Goal: Task Accomplishment & Management: Complete application form

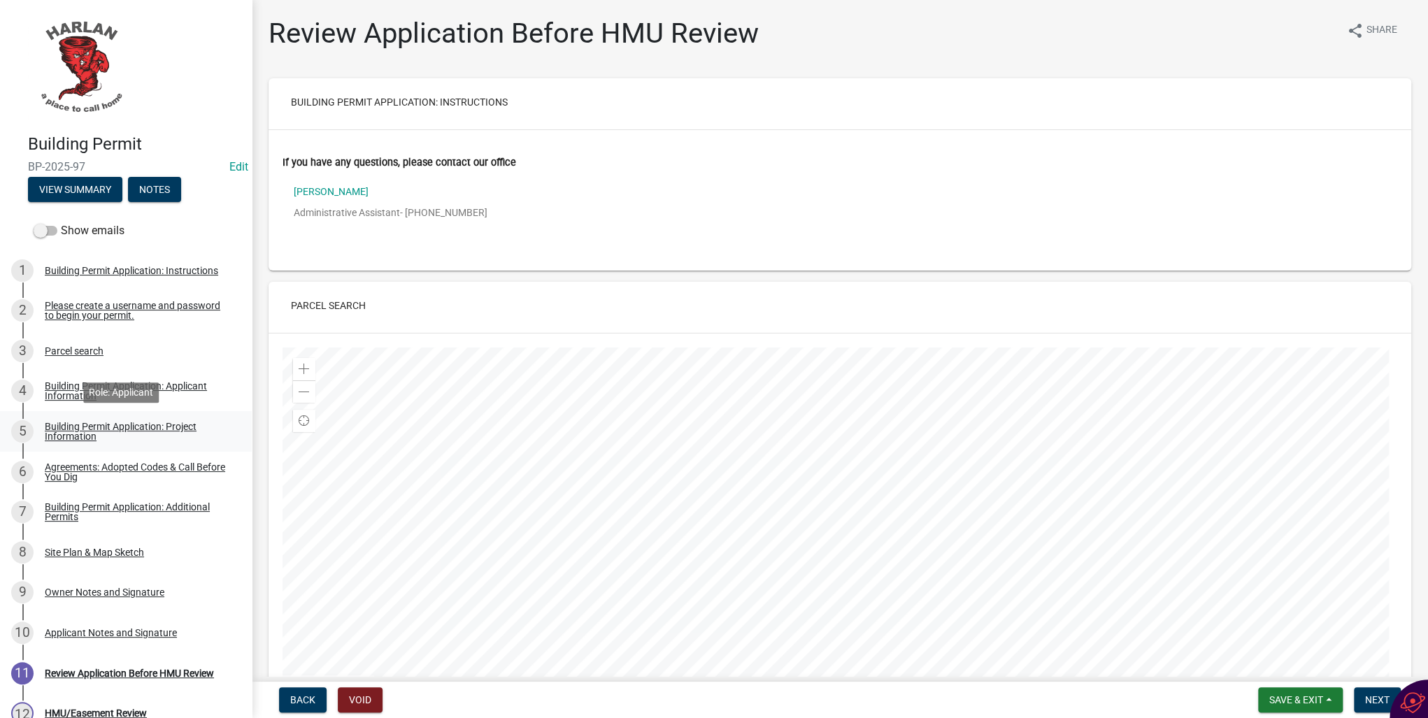
click at [67, 426] on div "Building Permit Application: Project Information" at bounding box center [137, 432] width 185 height 20
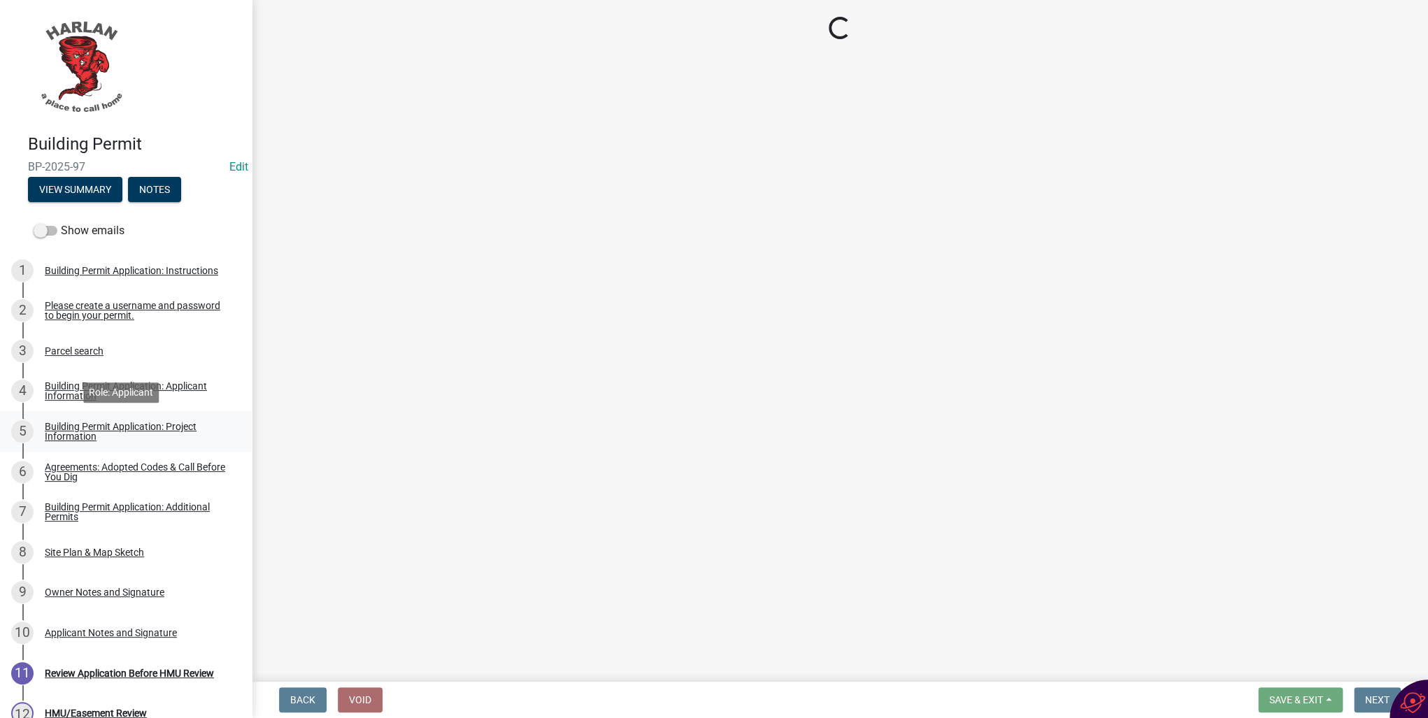
select select "e56c21d6-dc47-44e1-9c99-52340644a78c"
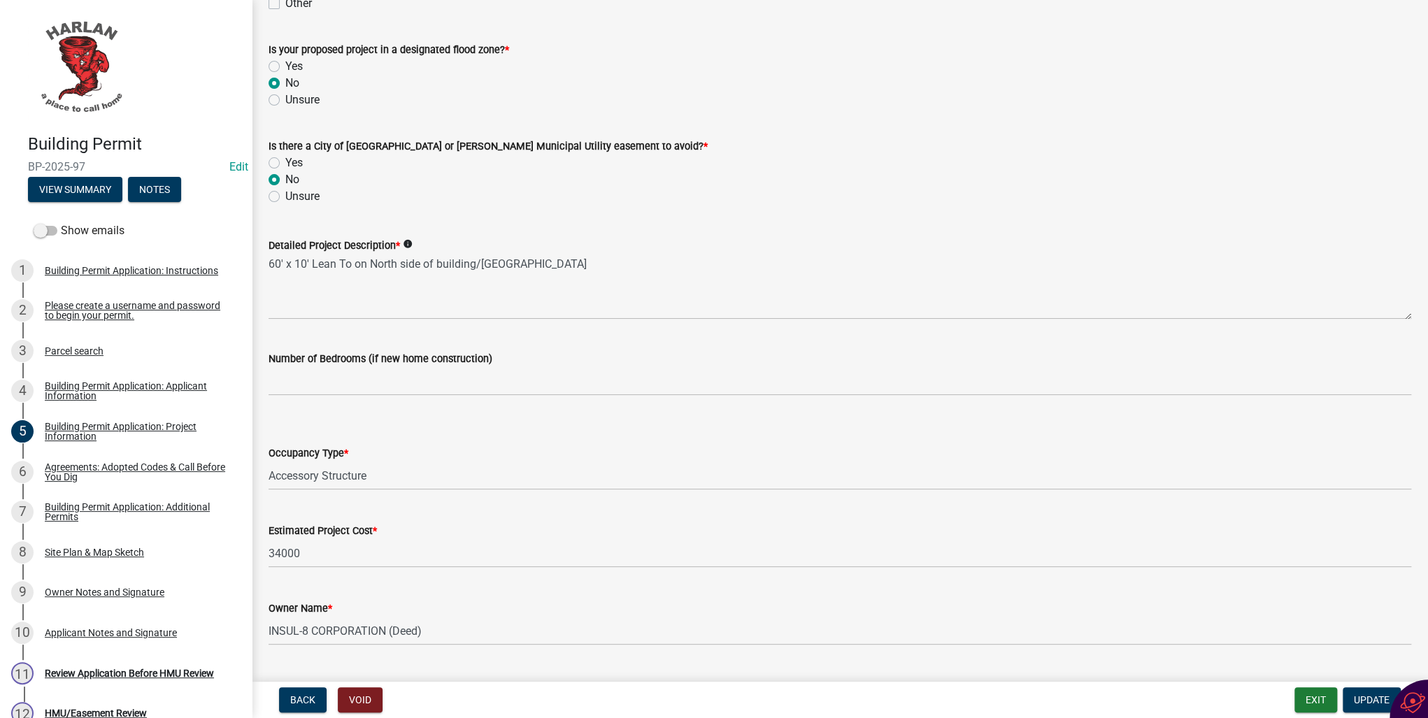
scroll to position [719, 0]
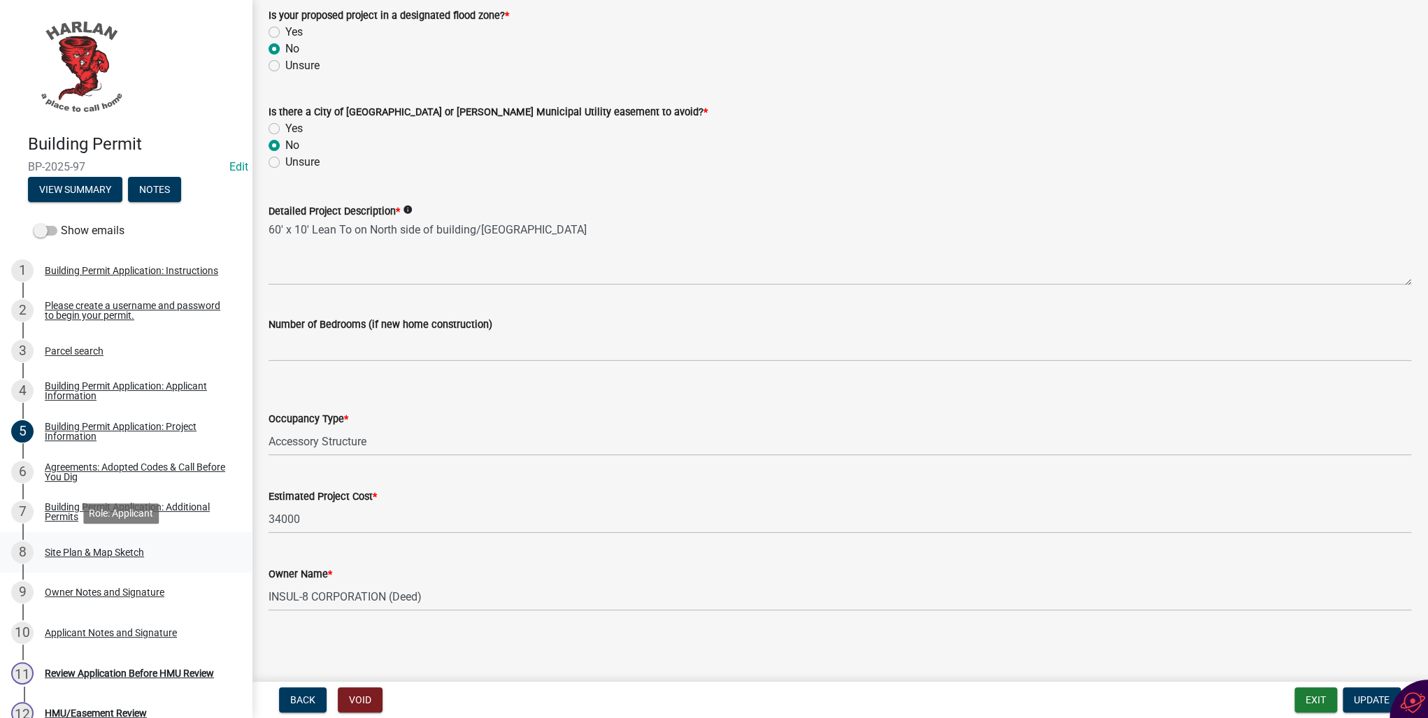
click at [65, 556] on div "Site Plan & Map Sketch" at bounding box center [94, 553] width 99 height 10
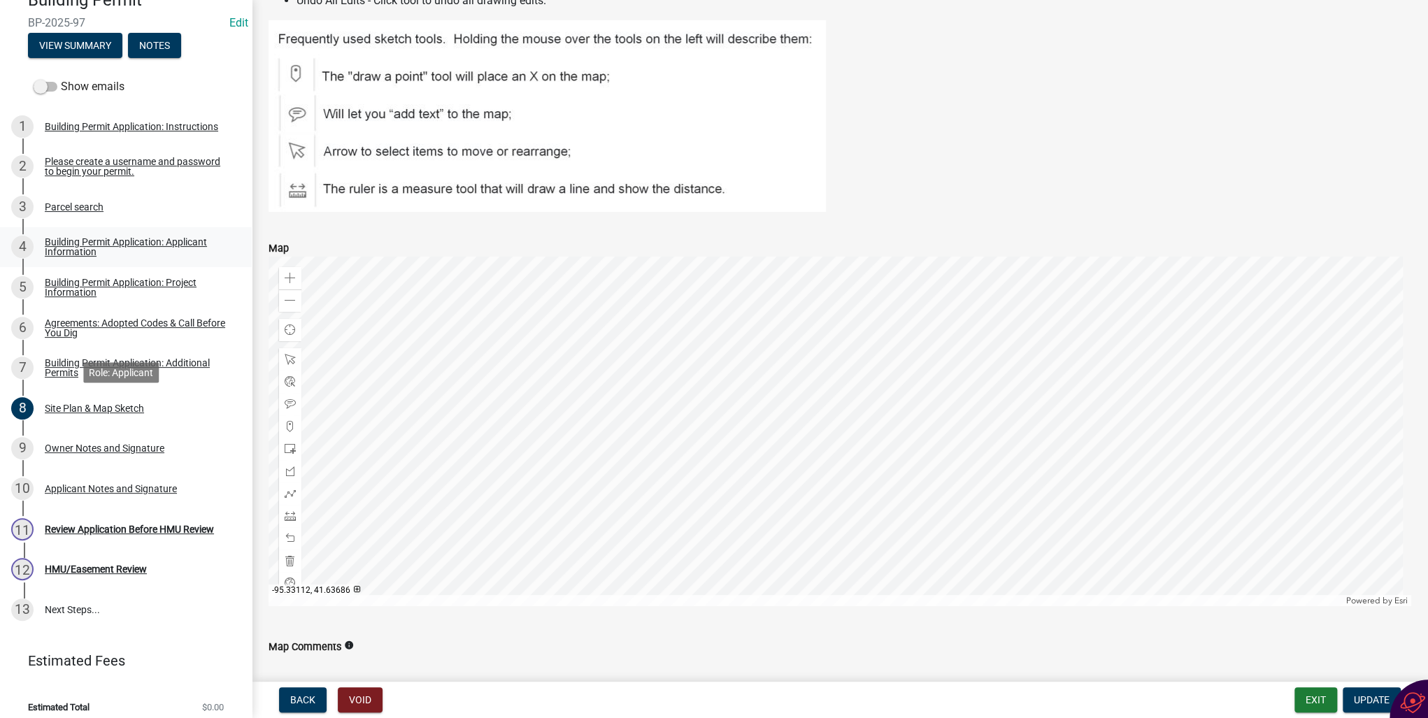
scroll to position [154, 0]
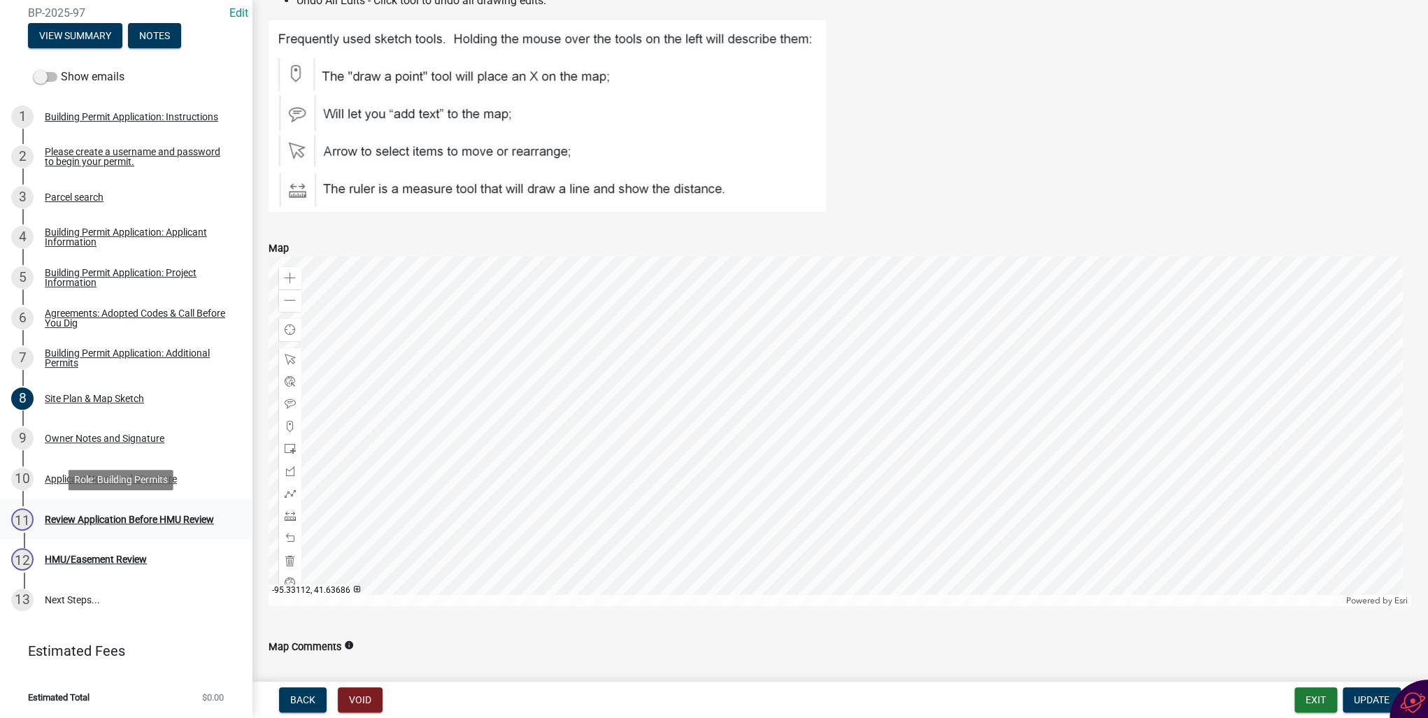
click at [95, 520] on div "Review Application Before HMU Review" at bounding box center [129, 520] width 169 height 10
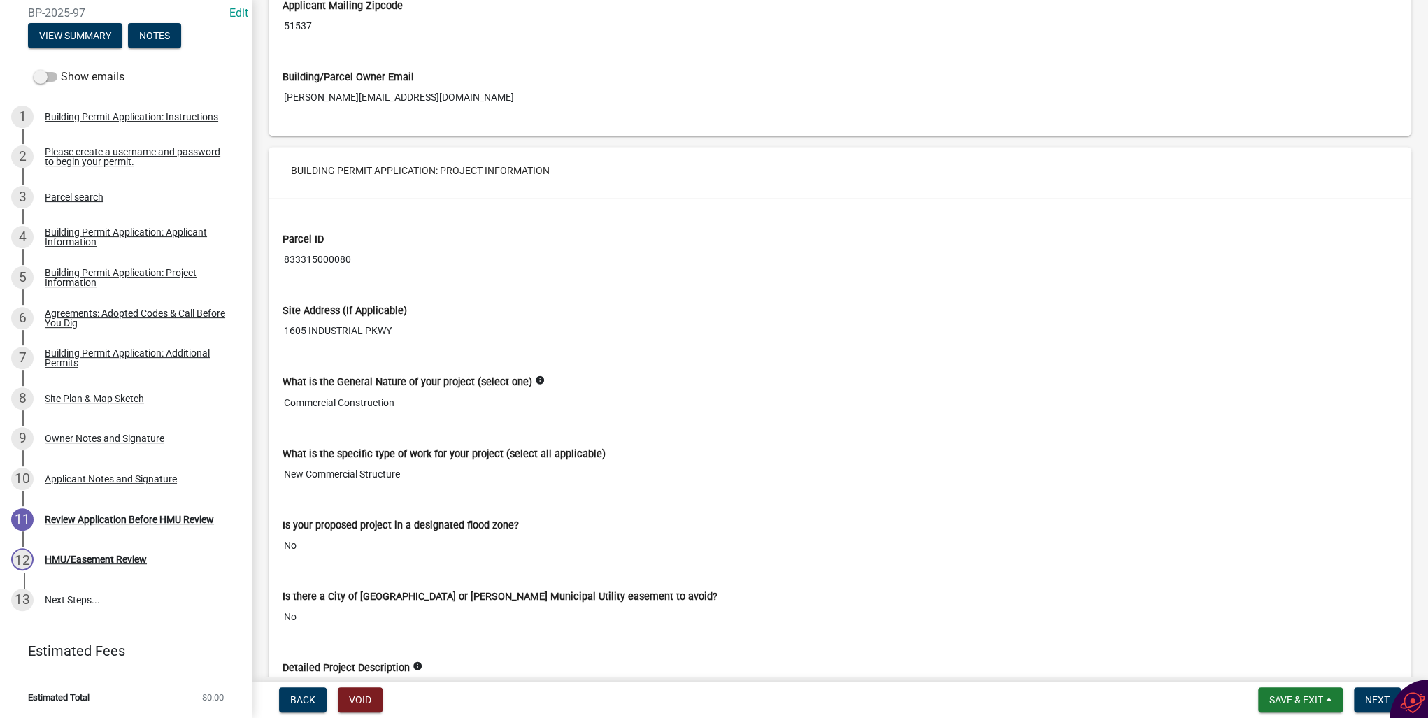
scroll to position [1399, 0]
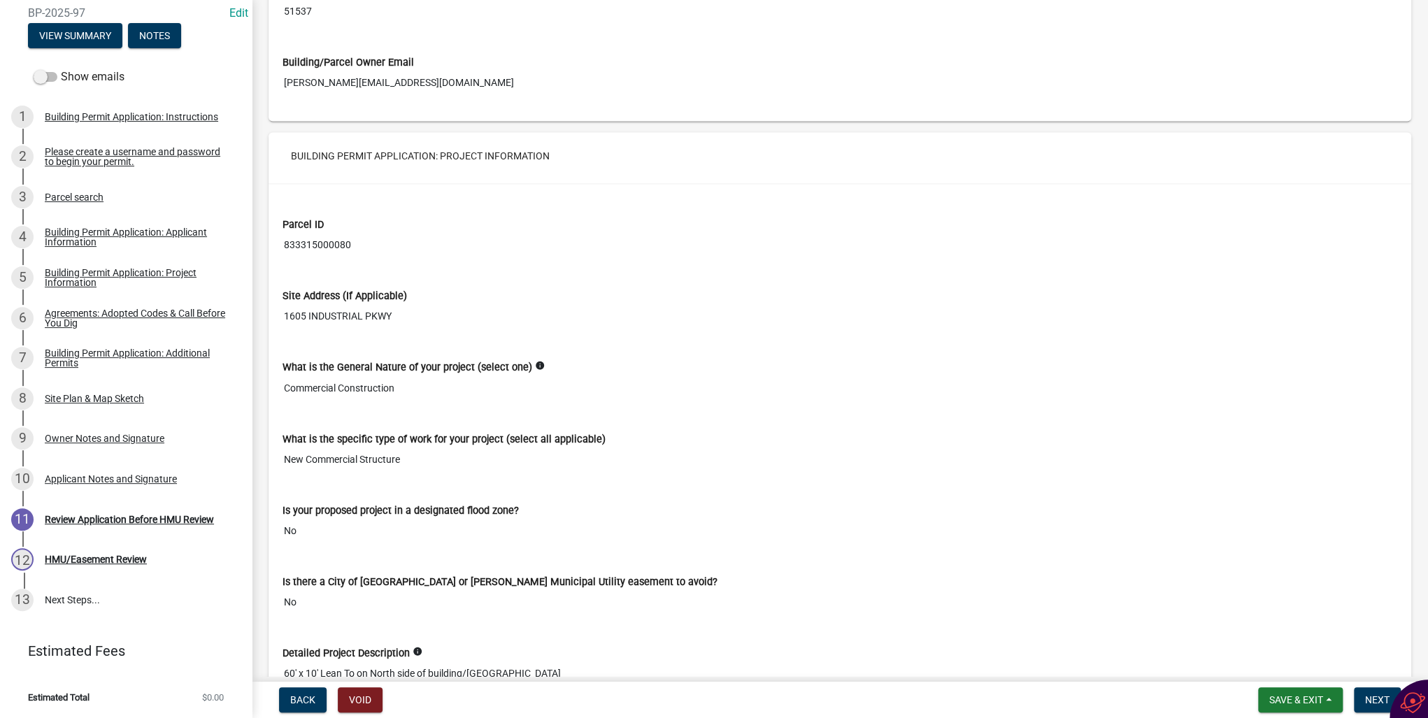
click at [1412, 699] on img at bounding box center [1412, 702] width 25 height 21
click at [1072, 436] on div "What is the specific type of work for your project (select all applicable)" at bounding box center [839, 438] width 1115 height 15
click at [1373, 699] on span "Next" at bounding box center [1377, 699] width 24 height 11
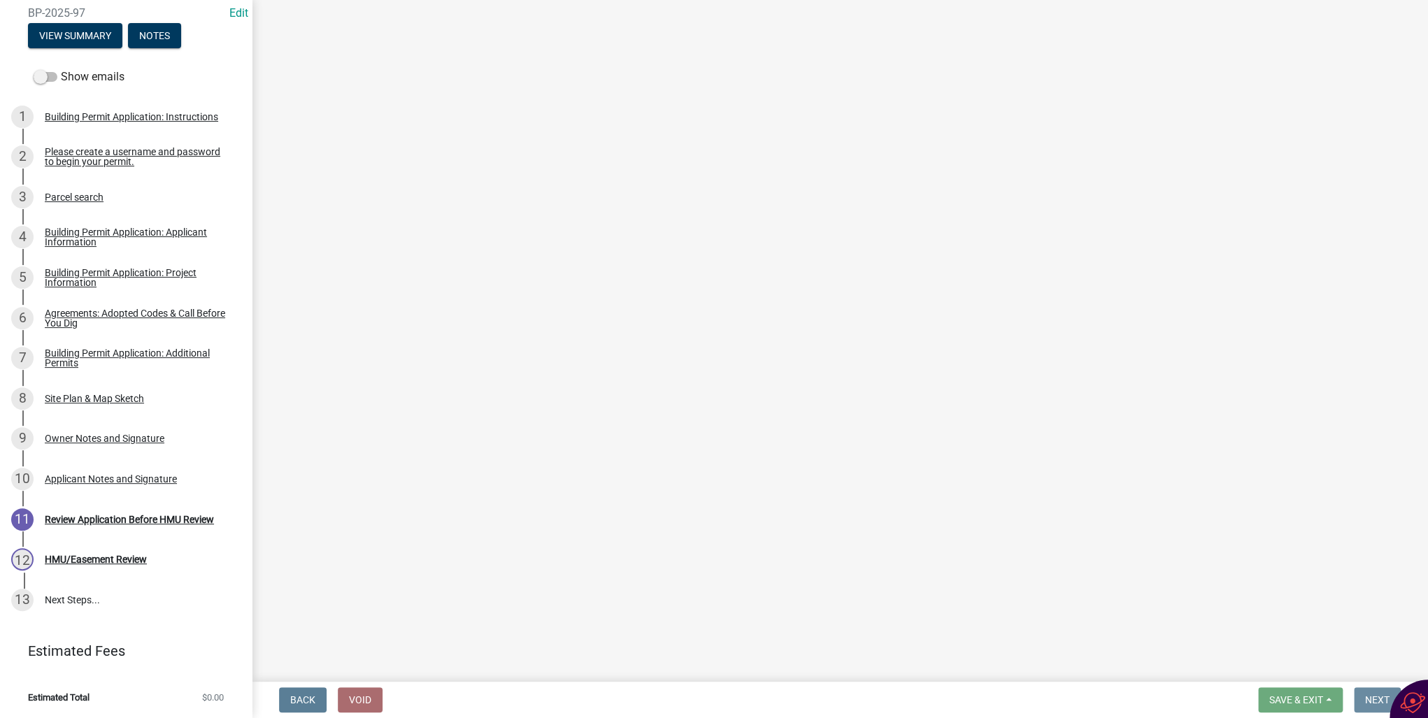
scroll to position [0, 0]
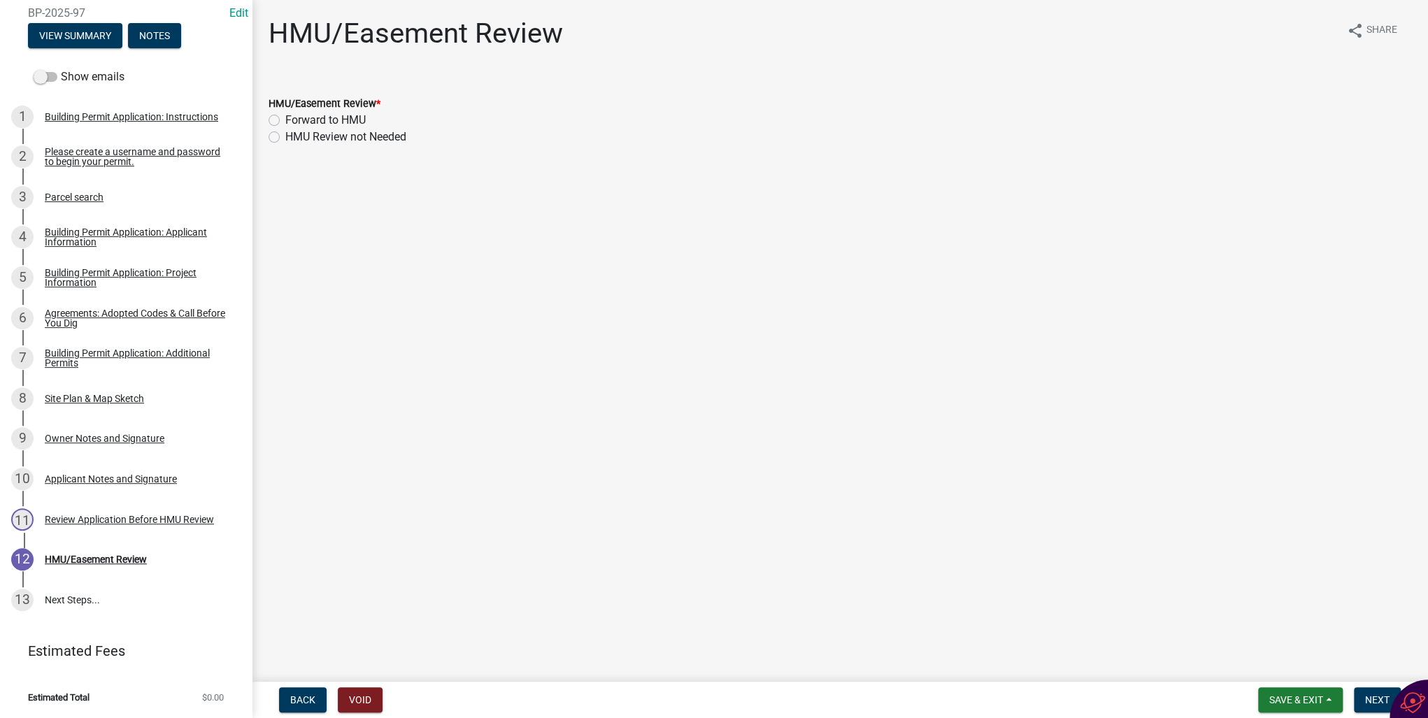
click at [285, 136] on label "HMU Review not Needed" at bounding box center [345, 137] width 121 height 17
click at [285, 136] on input "HMU Review not Needed" at bounding box center [289, 133] width 9 height 9
radio input "true"
click at [1365, 696] on span "Next" at bounding box center [1377, 699] width 24 height 11
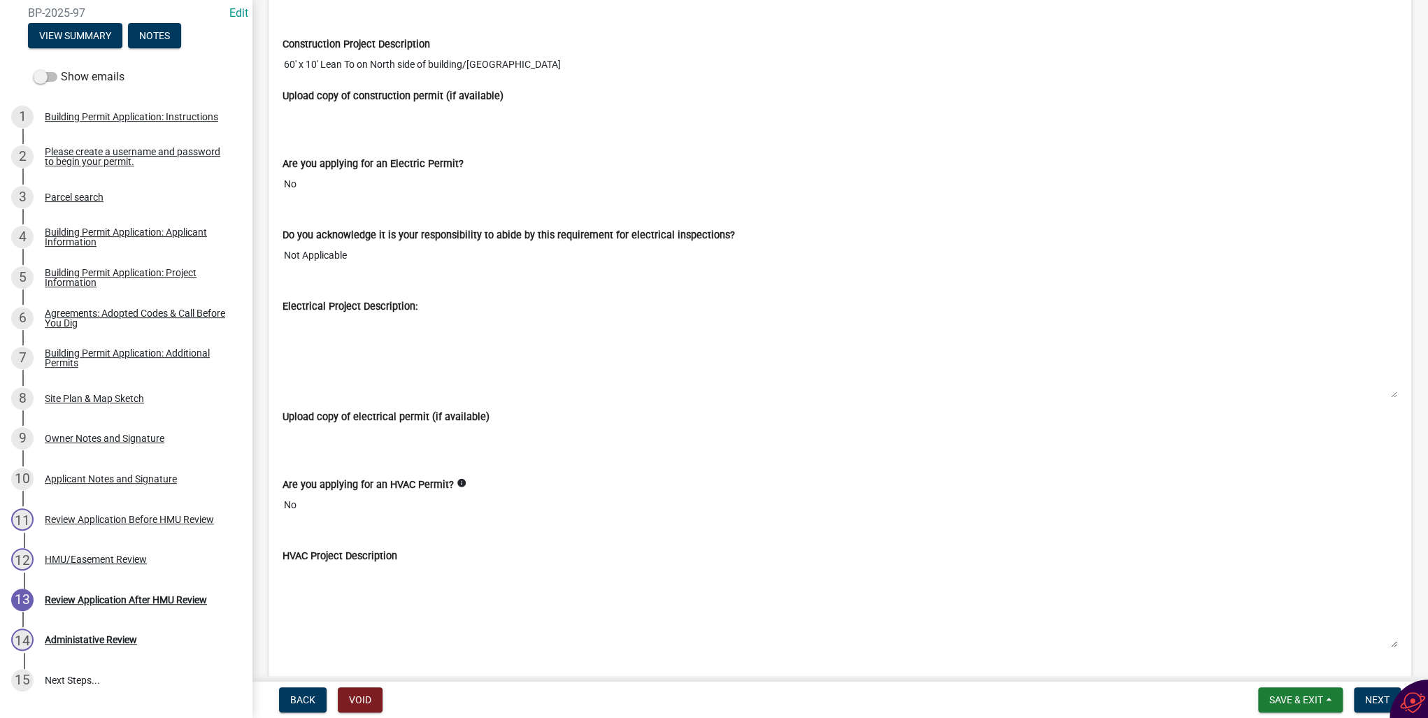
scroll to position [2853, 0]
click at [1376, 700] on span "Next" at bounding box center [1377, 699] width 24 height 11
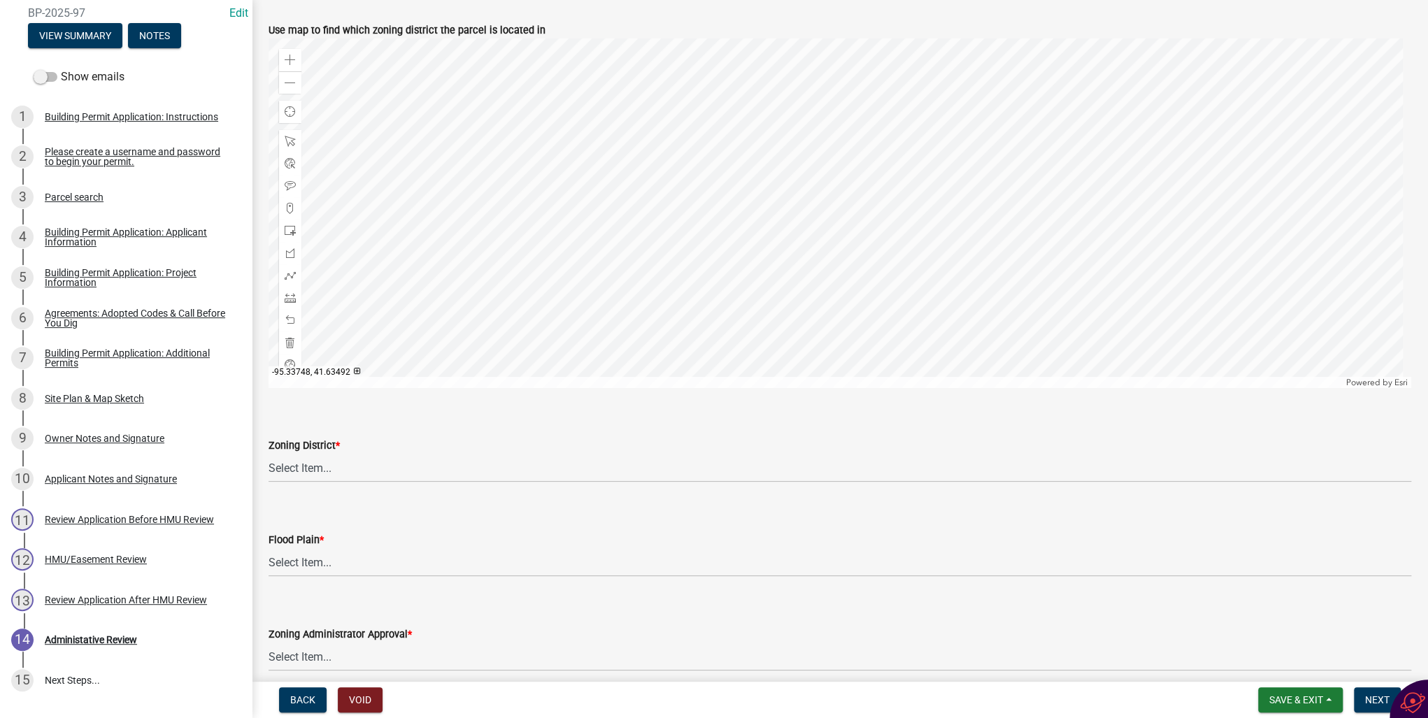
scroll to position [615, 0]
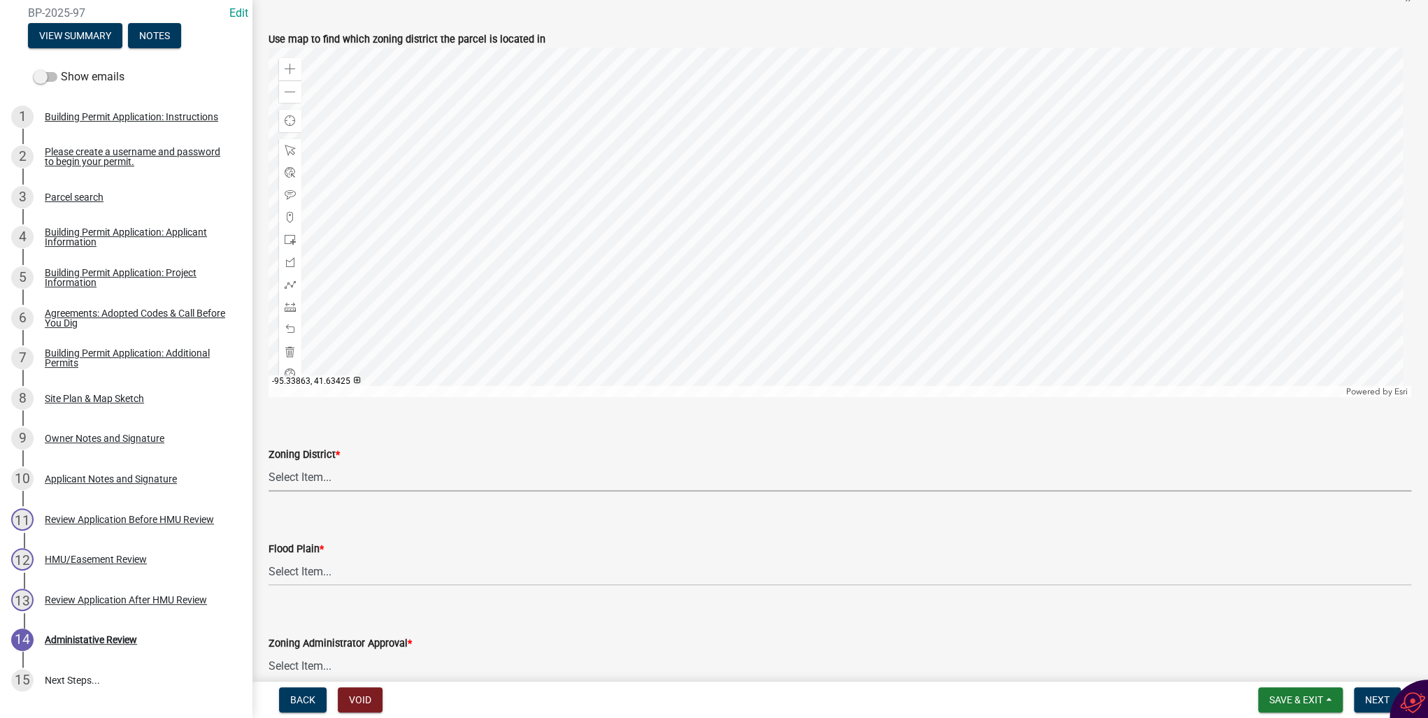
click at [296, 480] on select "Select Item... A-1 Agricultural B-1 Retail Business B-2 General Business B-3 Hi…" at bounding box center [840, 477] width 1143 height 29
click at [269, 463] on select "Select Item... A-1 Agricultural B-1 Retail Business B-2 General Business B-3 Hi…" at bounding box center [840, 477] width 1143 height 29
select select "59615869-c59a-4ff4-8017-fd457e17fdfc"
click at [288, 567] on select "Select Item... No Yes 100 Year Yes 500 Year" at bounding box center [840, 571] width 1143 height 29
click at [269, 557] on select "Select Item... No Yes 100 Year Yes 500 Year" at bounding box center [840, 571] width 1143 height 29
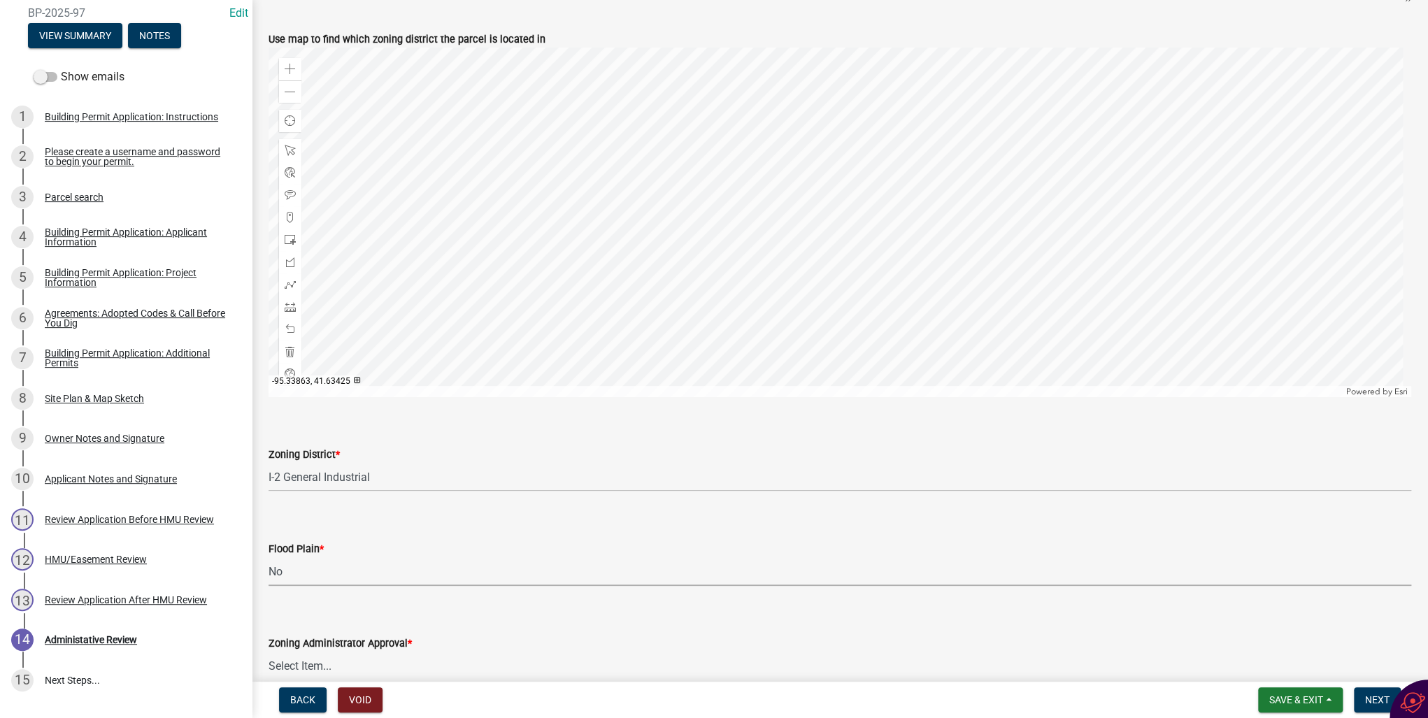
select select "50d3382b-18dd-4311-9a34-98b71270ef49"
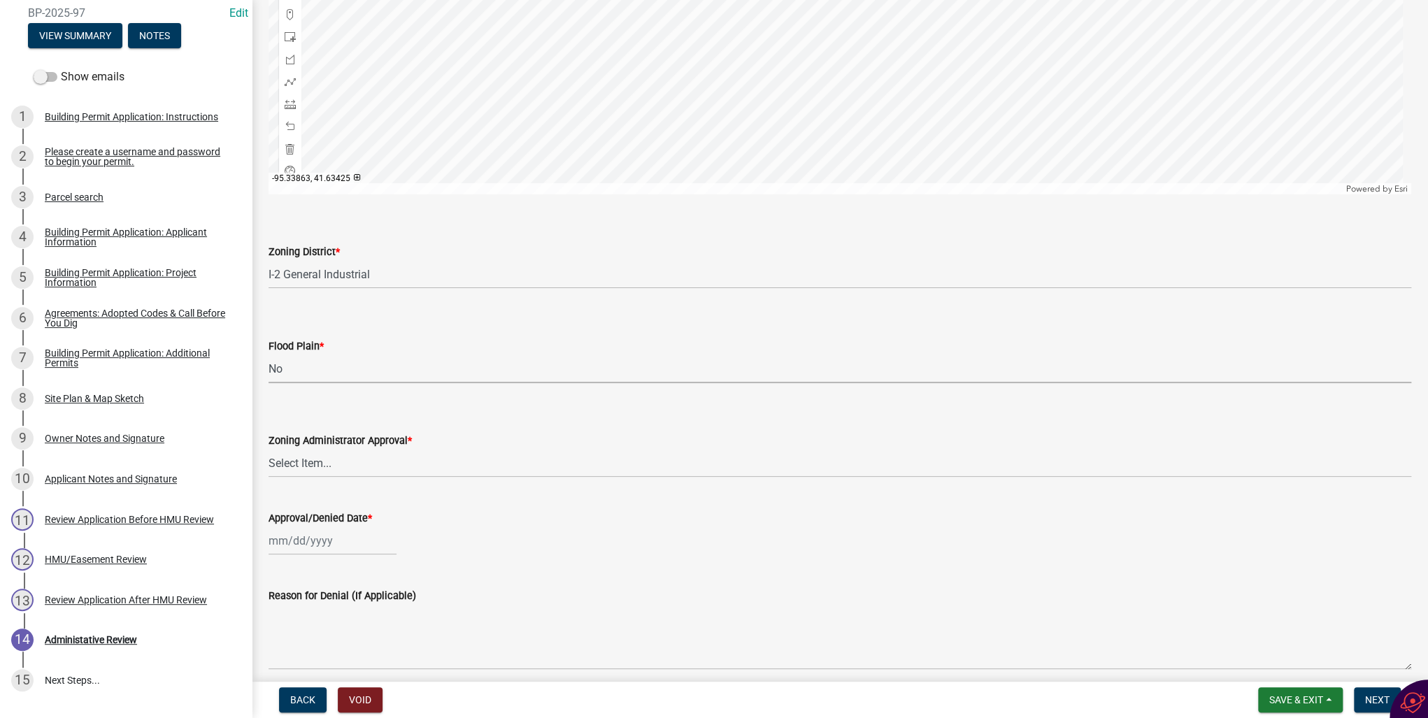
scroll to position [839, 0]
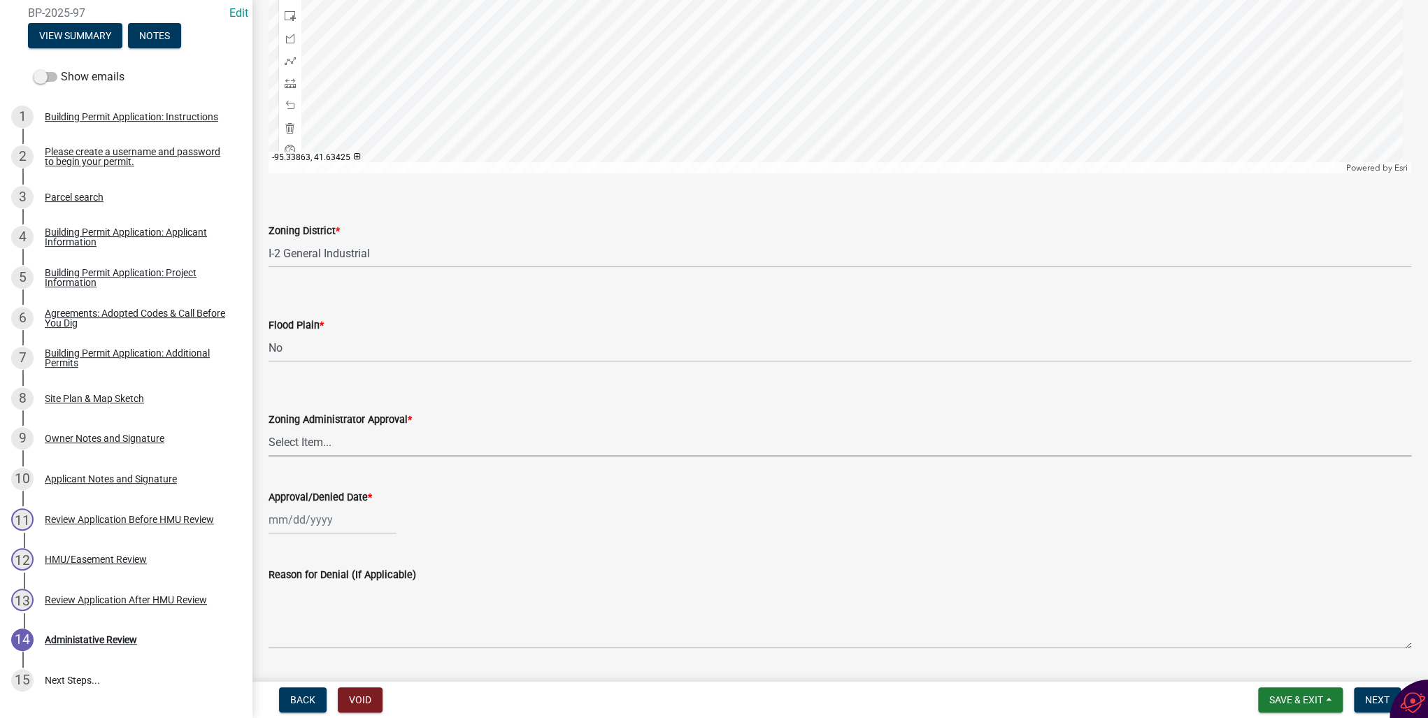
click at [319, 440] on select "Select Item... Approved Denied Pending Board of Adjustment Approval" at bounding box center [840, 442] width 1143 height 29
click at [269, 428] on select "Select Item... Approved Denied Pending Board of Adjustment Approval" at bounding box center [840, 442] width 1143 height 29
select select "3a3761ad-bb9f-4947-9688-d1705314667d"
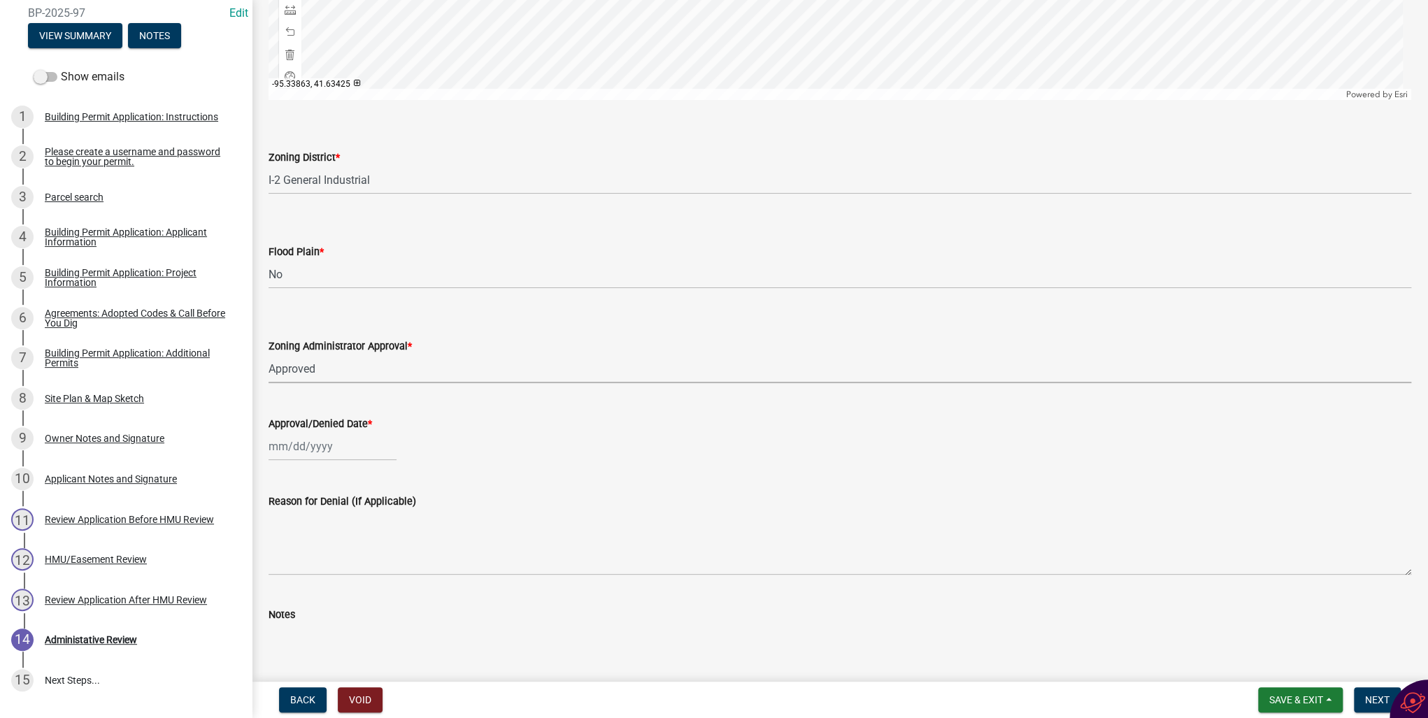
scroll to position [951, 0]
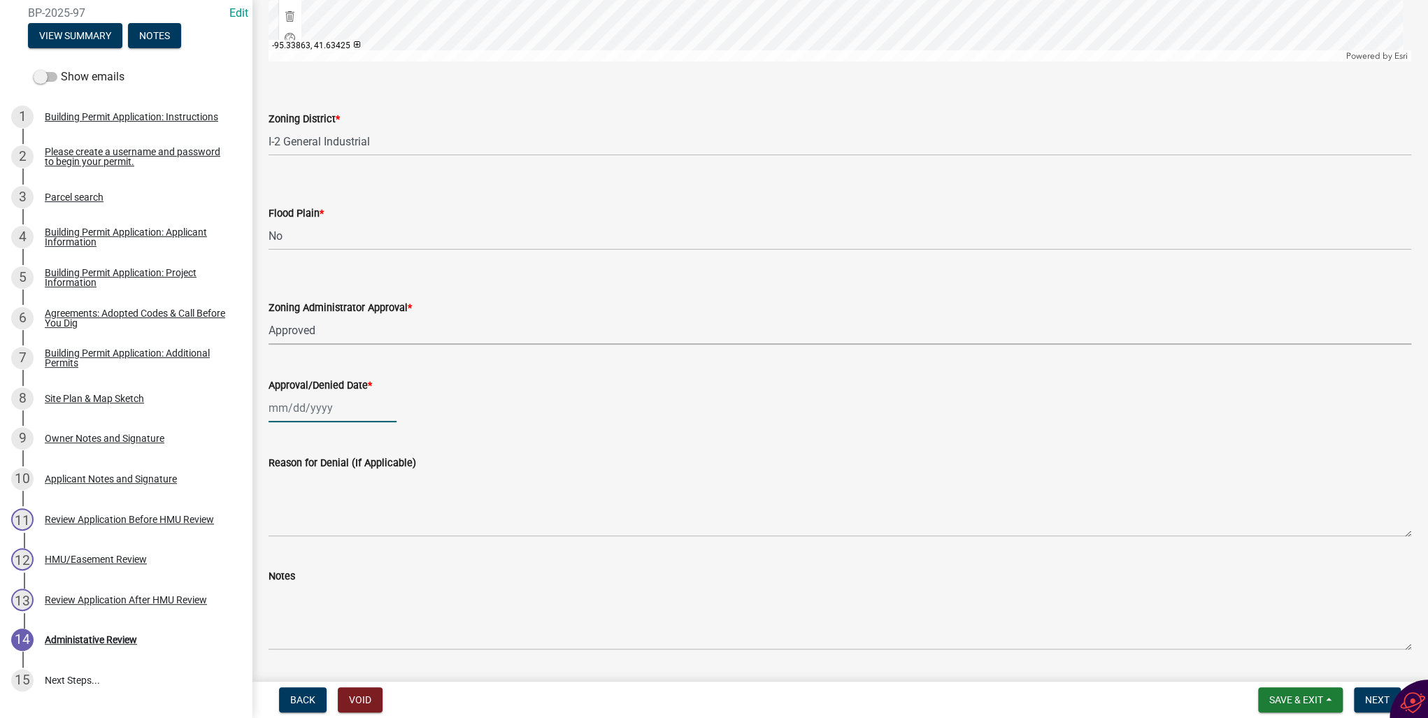
click at [297, 410] on div at bounding box center [333, 408] width 128 height 29
select select "8"
select select "2025"
click at [287, 526] on div "11" at bounding box center [282, 527] width 22 height 22
type input "[DATE]"
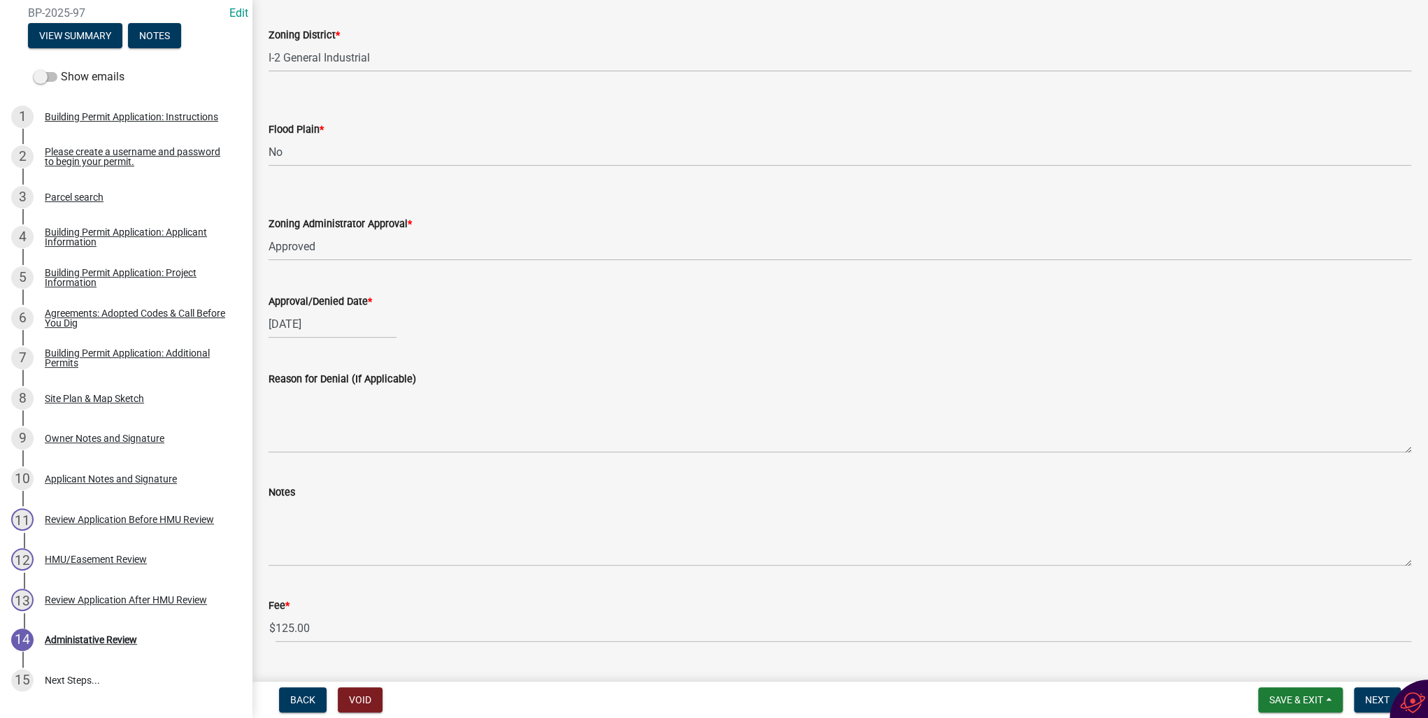
scroll to position [1066, 0]
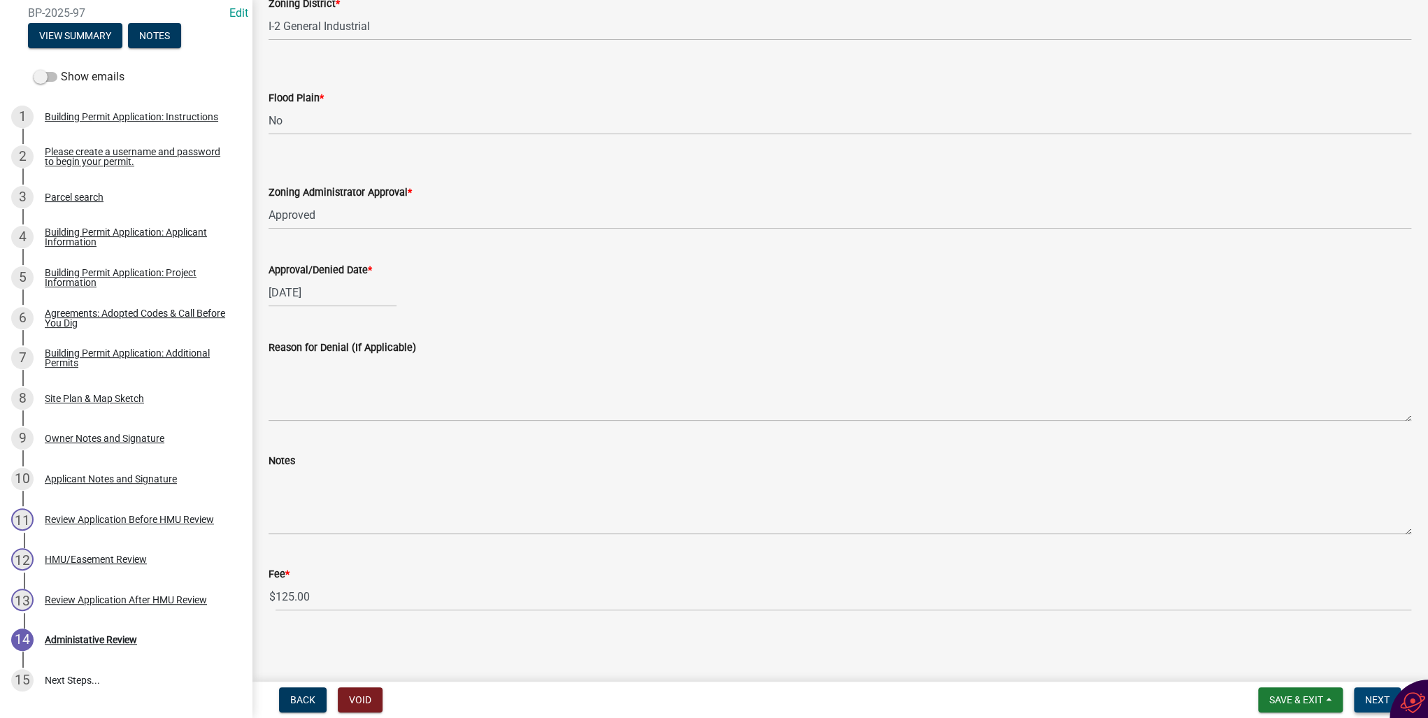
click at [1376, 696] on span "Next" at bounding box center [1377, 699] width 24 height 11
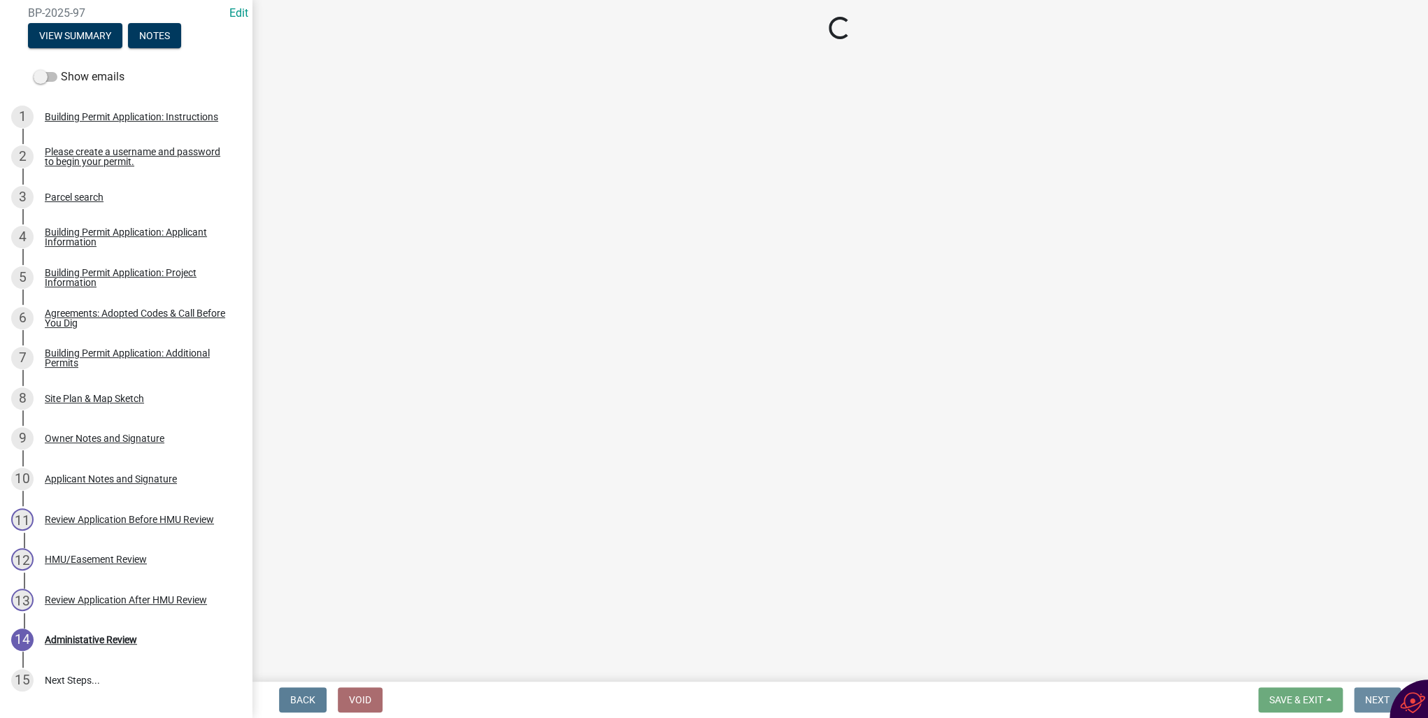
scroll to position [0, 0]
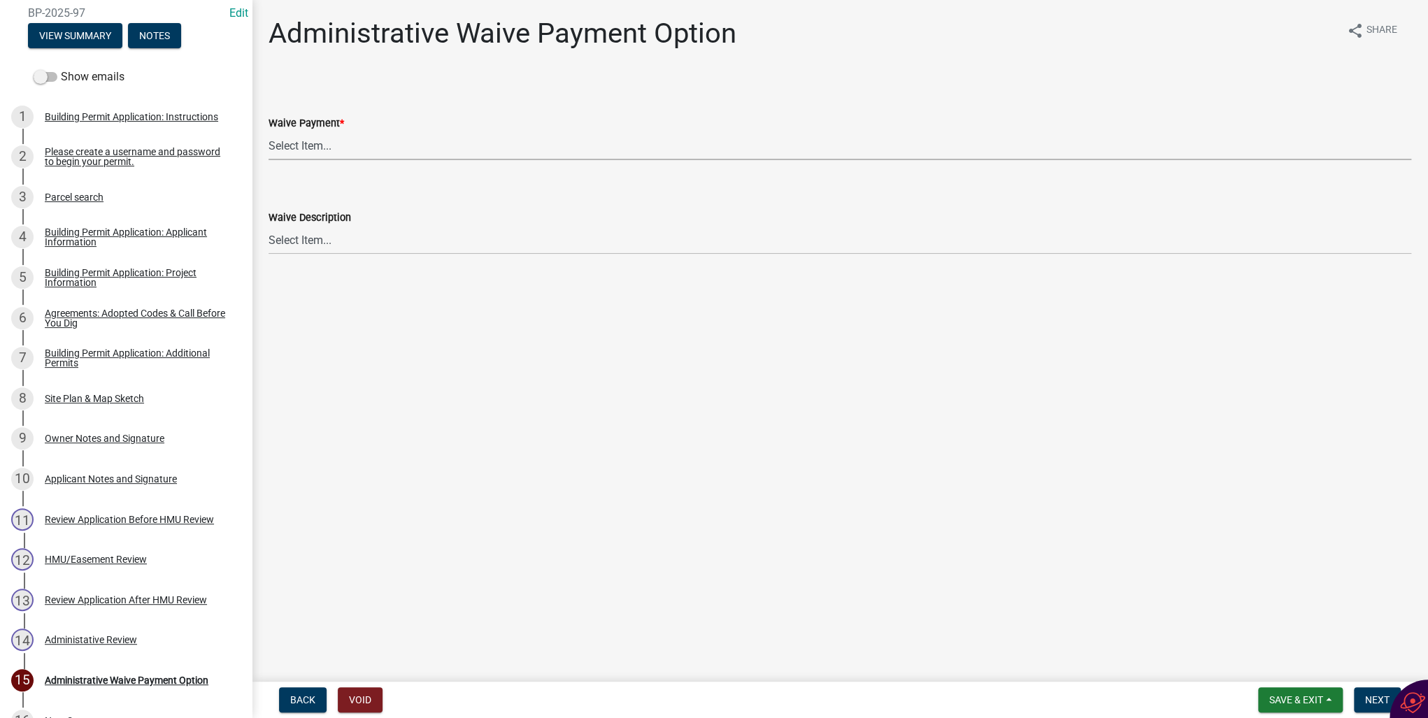
click at [313, 148] on select "Select Item... Yes No" at bounding box center [840, 145] width 1143 height 29
click at [269, 131] on select "Select Item... Yes No" at bounding box center [840, 145] width 1143 height 29
select select "7298562d-80e2-4015-9188-174ec1b44f73"
click at [1365, 696] on span "Next" at bounding box center [1377, 699] width 24 height 11
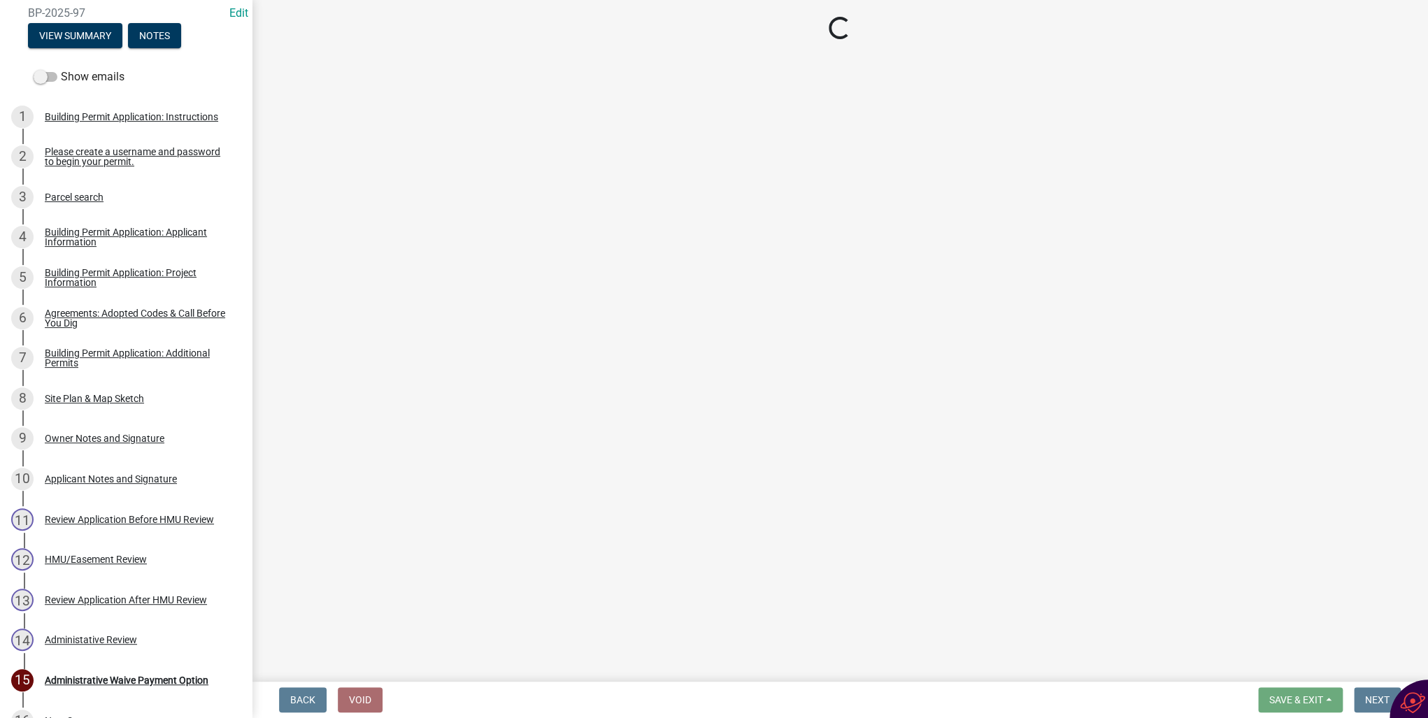
select select "3: 3"
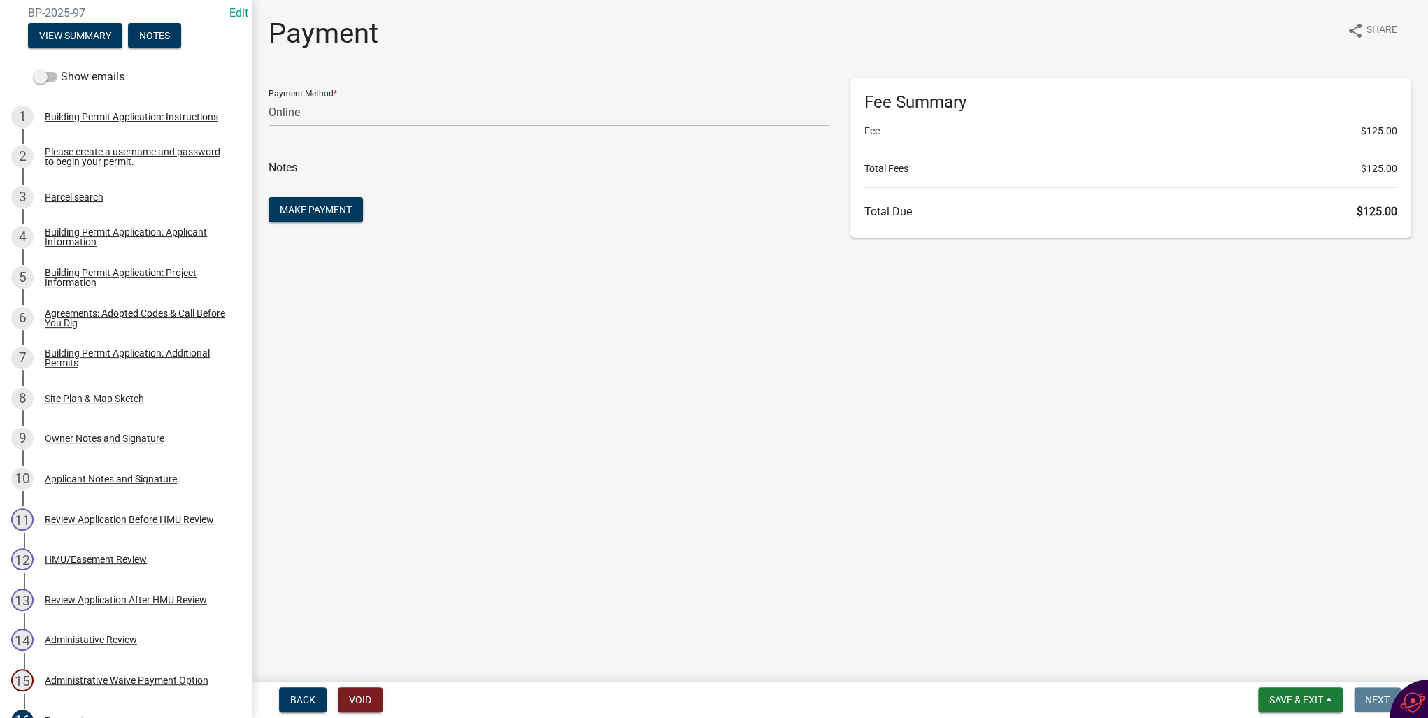
click at [1215, 534] on main "Payment share Share Payment Method * Credit Card POS Check Cash Online Notes Ma…" at bounding box center [840, 338] width 1176 height 676
click at [1294, 697] on span "Save & Exit" at bounding box center [1296, 699] width 54 height 11
click at [1264, 664] on button "Save & Exit" at bounding box center [1287, 664] width 112 height 34
